Goal: Information Seeking & Learning: Find specific fact

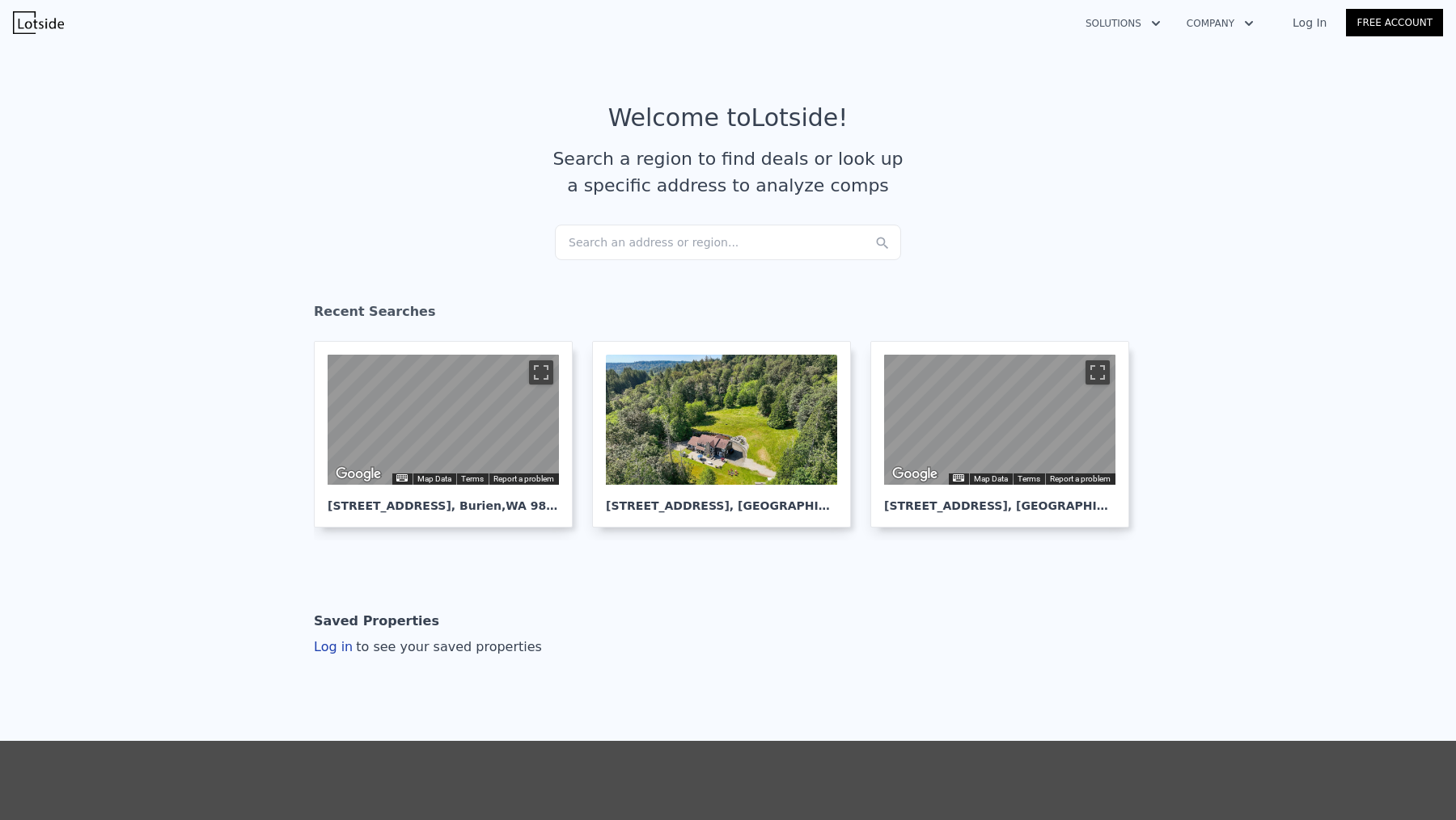
click at [676, 234] on div "Search an address or region..." at bounding box center [728, 242] width 346 height 36
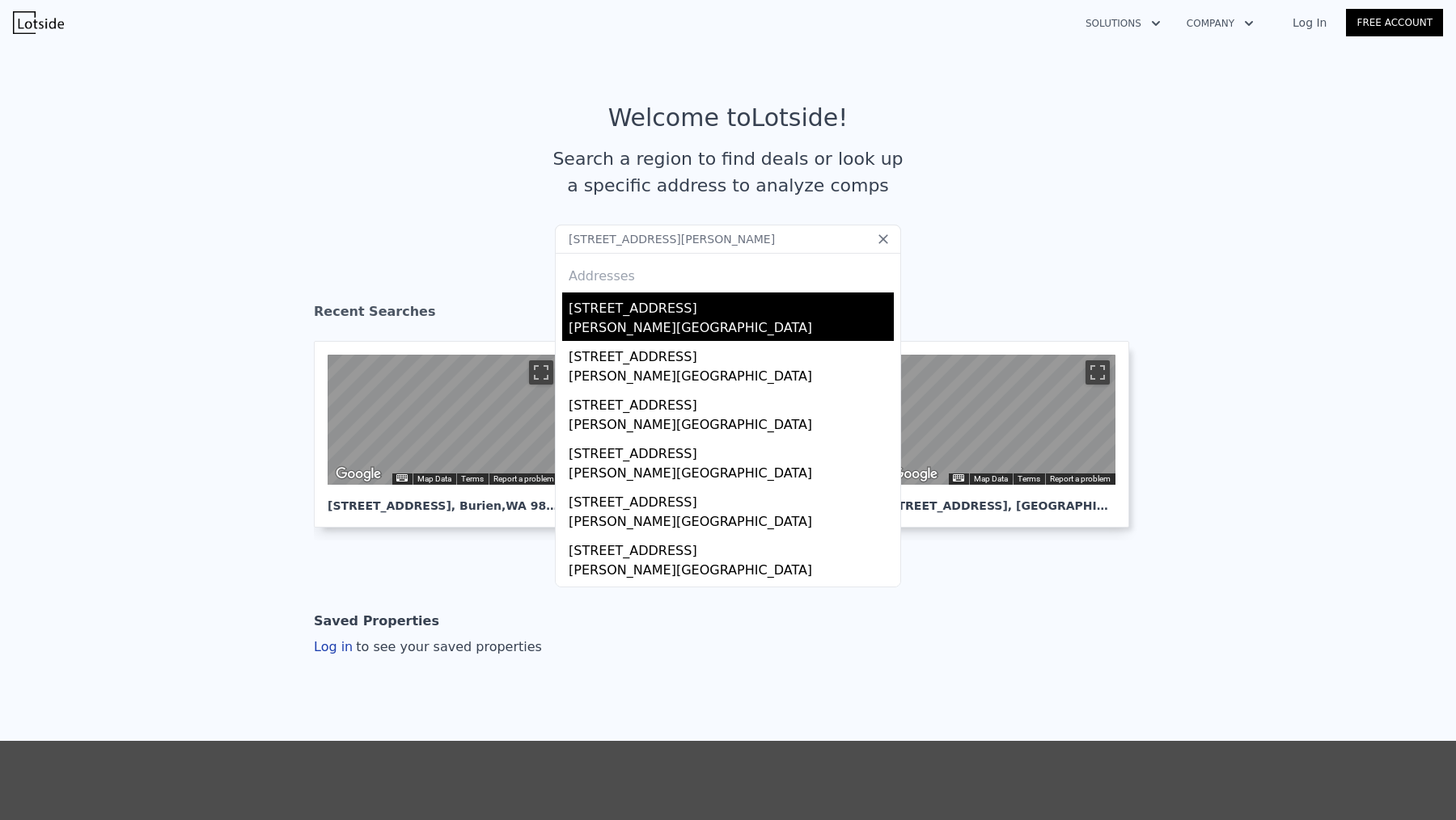
type input "[STREET_ADDRESS][PERSON_NAME]"
click at [593, 312] on div "[STREET_ADDRESS]" at bounding box center [731, 305] width 325 height 26
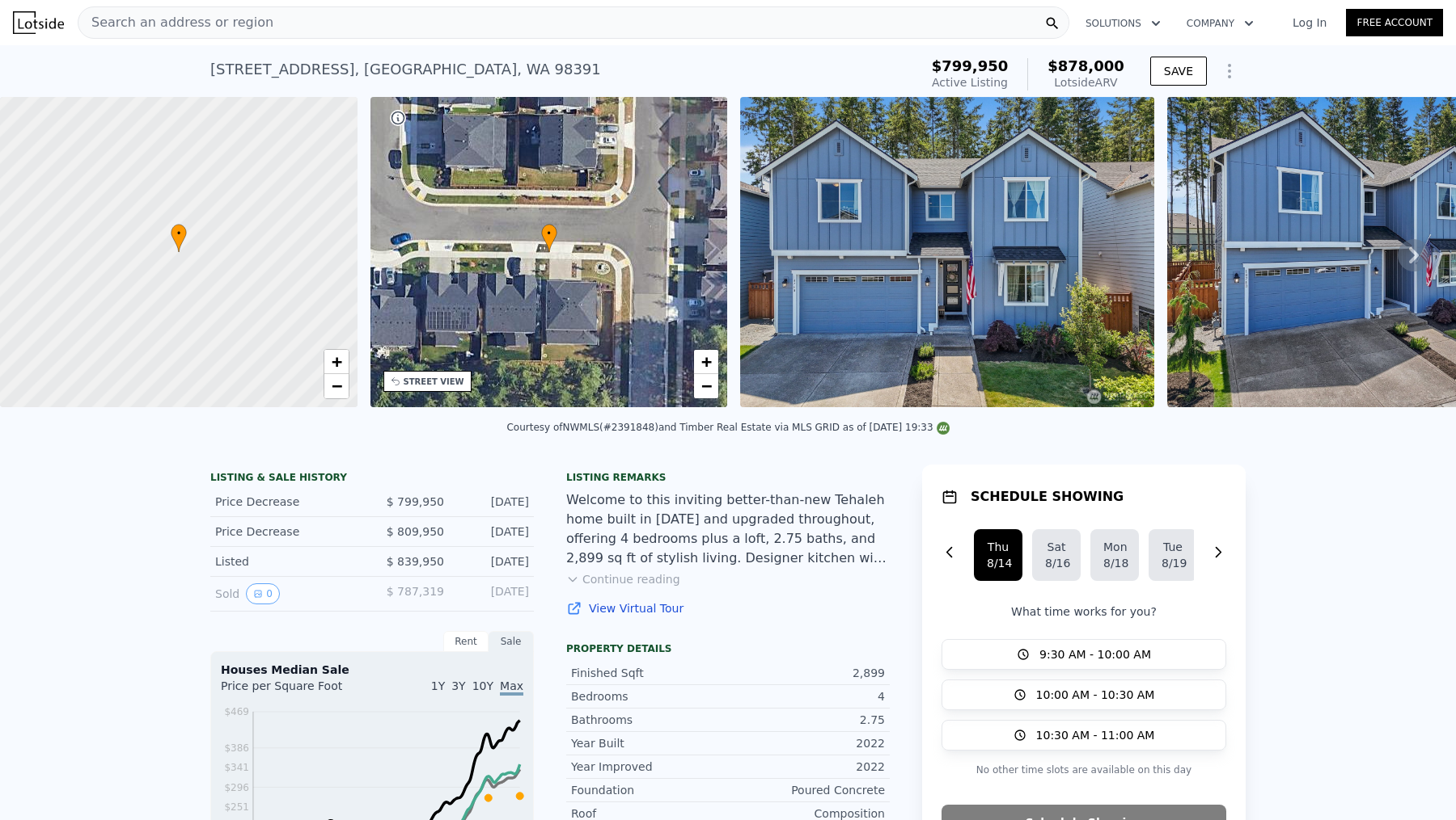
click at [454, 71] on div "[STREET_ADDRESS]" at bounding box center [405, 69] width 391 height 23
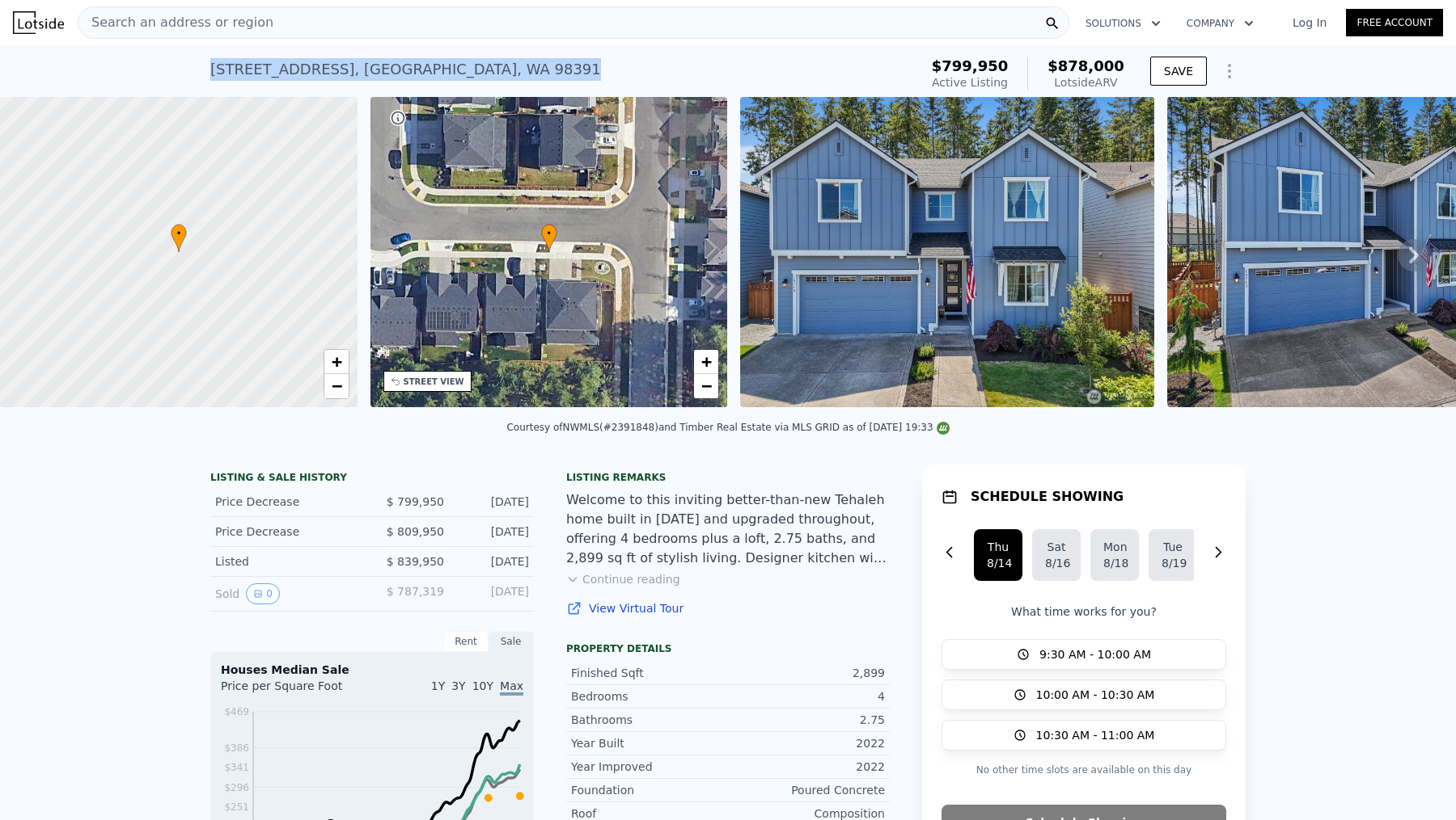
click at [454, 71] on div "[STREET_ADDRESS]" at bounding box center [405, 69] width 391 height 23
copy div "[STREET_ADDRESS] Active at $799,950 (~ARV $878k )"
